Goal: Task Accomplishment & Management: Use online tool/utility

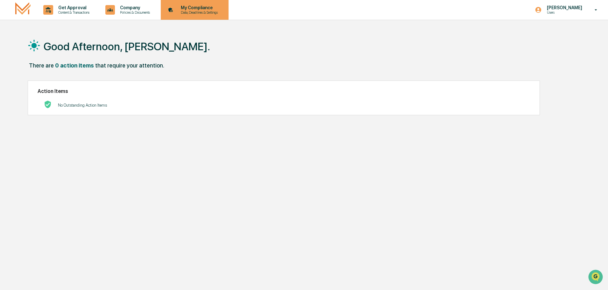
click at [202, 11] on p "Data, Deadlines & Settings" at bounding box center [198, 12] width 45 height 4
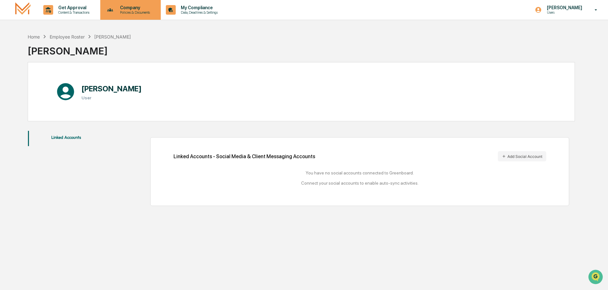
click at [139, 10] on p "Policies & Documents" at bounding box center [134, 12] width 38 height 4
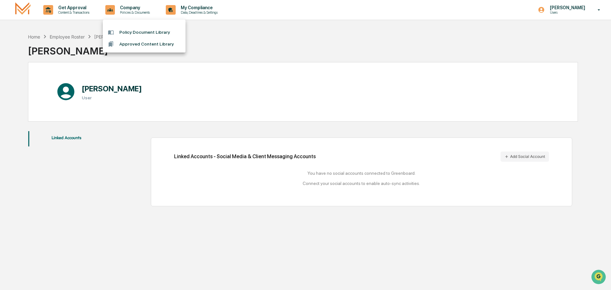
click at [74, 8] on div at bounding box center [305, 145] width 611 height 290
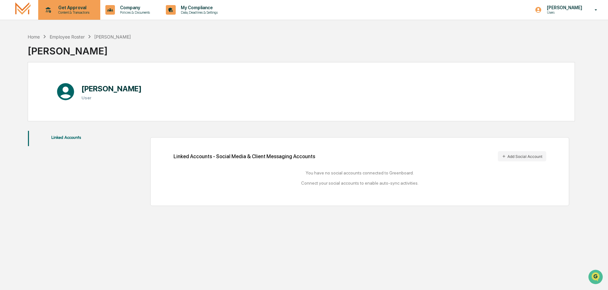
click at [70, 9] on p "Get Approval" at bounding box center [72, 7] width 39 height 5
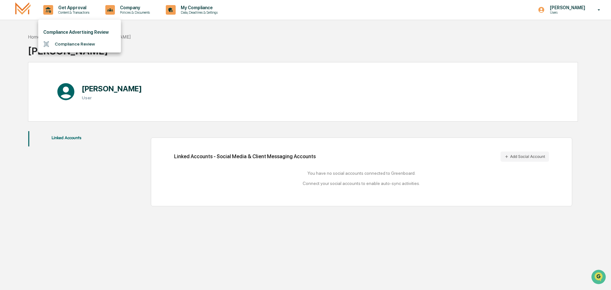
click at [18, 7] on div at bounding box center [305, 145] width 611 height 290
click at [26, 10] on img at bounding box center [22, 9] width 15 height 15
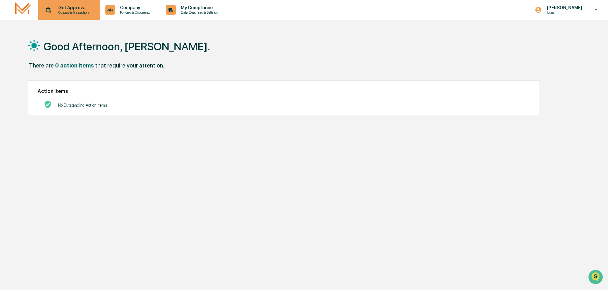
click at [59, 8] on p "Get Approval" at bounding box center [72, 7] width 39 height 5
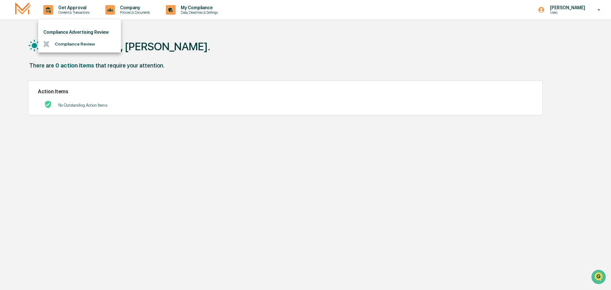
click at [23, 11] on div at bounding box center [305, 145] width 611 height 290
click at [26, 6] on img at bounding box center [22, 9] width 15 height 15
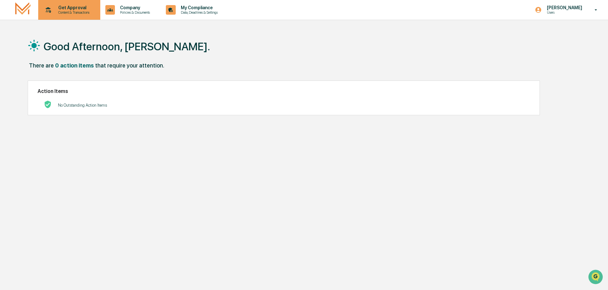
click at [60, 7] on p "Get Approval" at bounding box center [72, 7] width 39 height 5
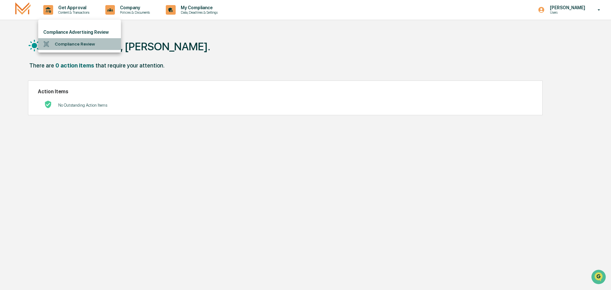
click at [82, 46] on li "Compliance Review" at bounding box center [79, 44] width 83 height 12
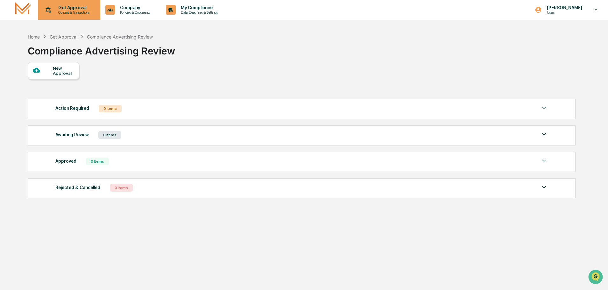
click at [70, 7] on p "Get Approval" at bounding box center [72, 7] width 39 height 5
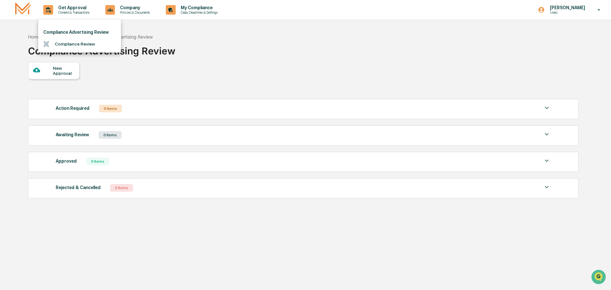
click at [129, 12] on div at bounding box center [305, 145] width 611 height 290
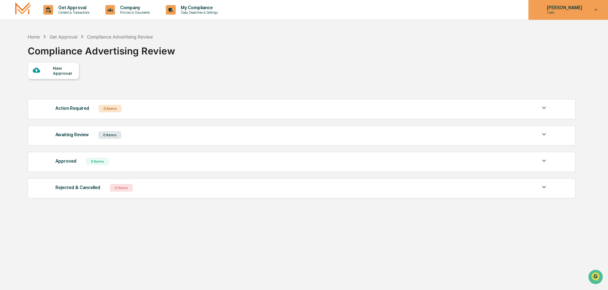
click at [567, 7] on p "[PERSON_NAME]" at bounding box center [564, 7] width 44 height 5
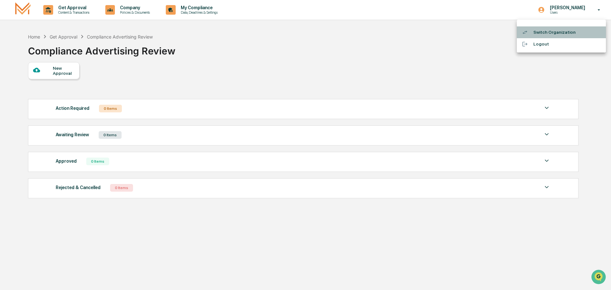
click at [562, 34] on li "Switch Organization" at bounding box center [561, 32] width 89 height 12
